Goal: Task Accomplishment & Management: Use online tool/utility

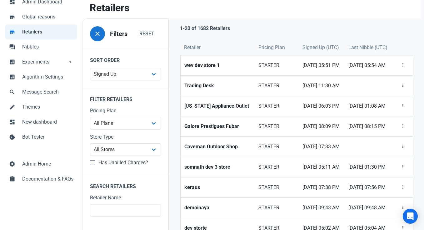
scroll to position [105, 0]
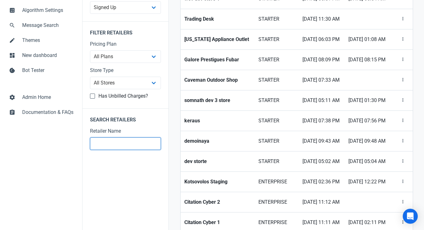
click at [112, 145] on input "text" at bounding box center [125, 143] width 71 height 12
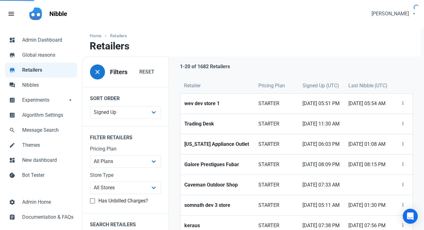
type input "m"
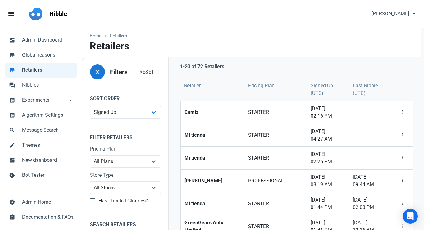
scroll to position [21, 0]
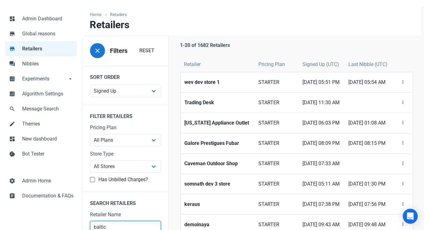
type input "baltic"
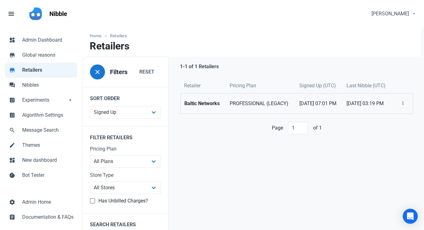
click at [196, 107] on strong "Baltic Networks" at bounding box center [202, 103] width 37 height 7
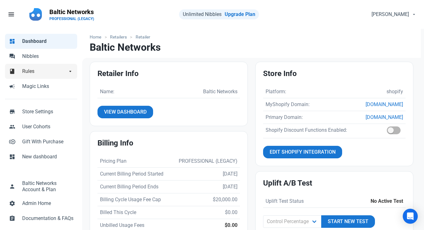
click at [33, 64] on link "book Rules arrow_drop_down" at bounding box center [41, 71] width 72 height 15
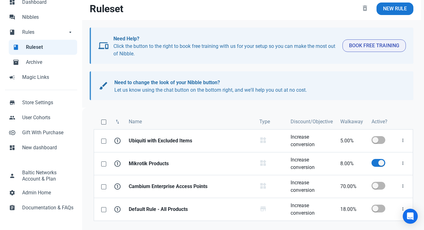
scroll to position [78, 0]
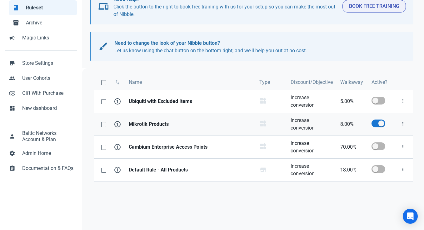
click at [164, 125] on strong "Mikrotik Products" at bounding box center [190, 123] width 123 height 7
select select "product_category"
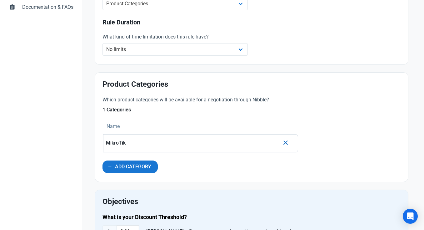
scroll to position [252, 0]
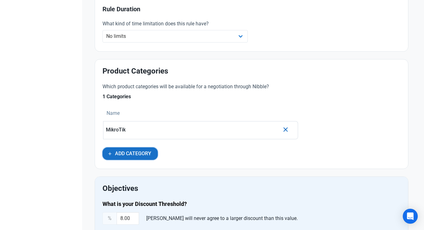
click at [146, 155] on span "Add Category" at bounding box center [133, 153] width 36 height 7
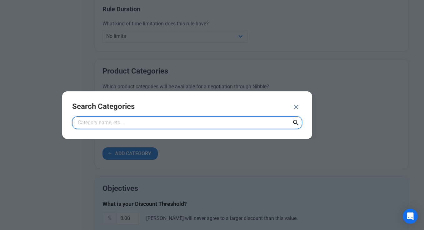
click at [141, 118] on input "text" at bounding box center [187, 122] width 230 height 12
type input "mikro"
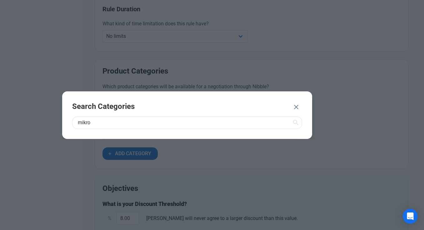
click at [294, 120] on icon at bounding box center [295, 122] width 7 height 11
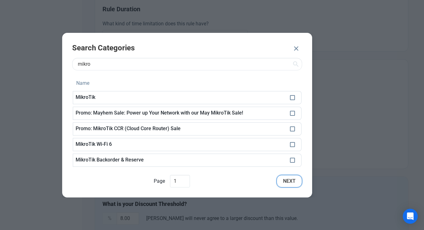
click at [293, 181] on span "Next" at bounding box center [289, 180] width 12 height 7
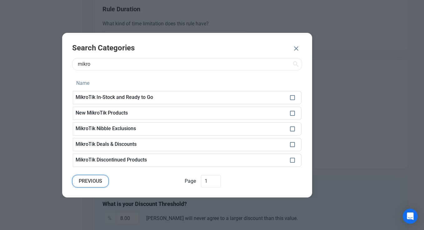
click at [101, 181] on span "Previous" at bounding box center [90, 180] width 23 height 7
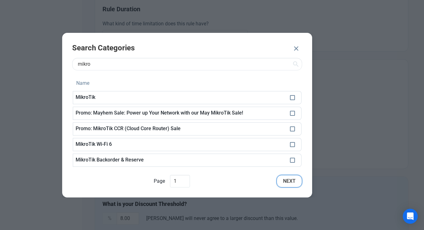
click at [294, 180] on span "Next" at bounding box center [289, 180] width 12 height 7
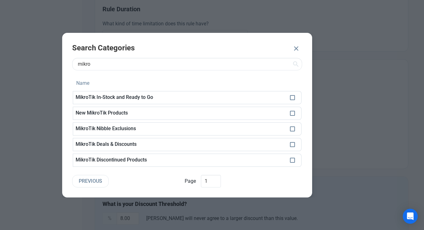
click at [296, 49] on icon "button" at bounding box center [295, 48] width 7 height 11
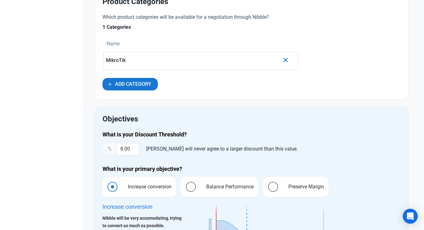
scroll to position [322, 0]
